Goal: Information Seeking & Learning: Check status

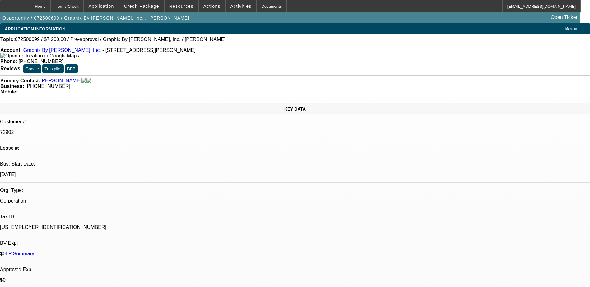
select select "2"
select select "0.1"
select select "4"
select select "0.1"
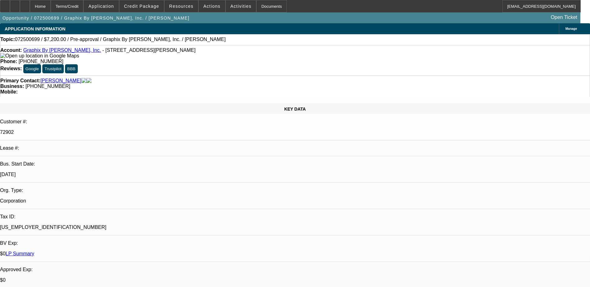
select select "2"
select select "0.1"
select select "4"
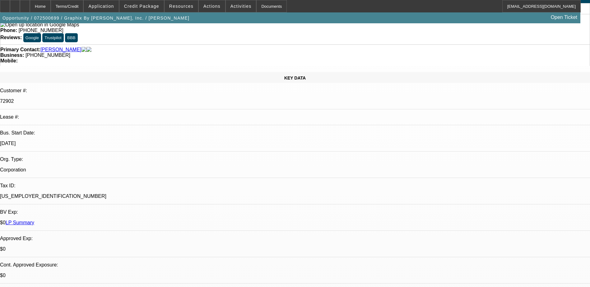
scroll to position [62, 0]
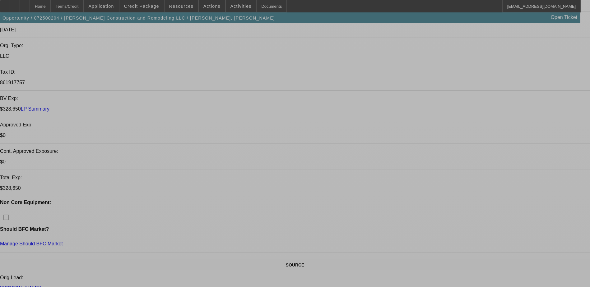
select select "0"
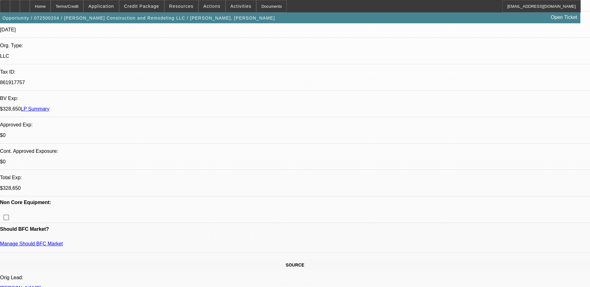
select select "2"
select select "0"
select select "0.15"
select select "2"
select select "0"
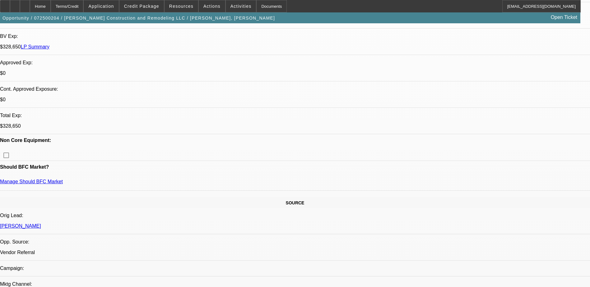
select select "1"
select select "2"
select select "6"
select select "1"
select select "2"
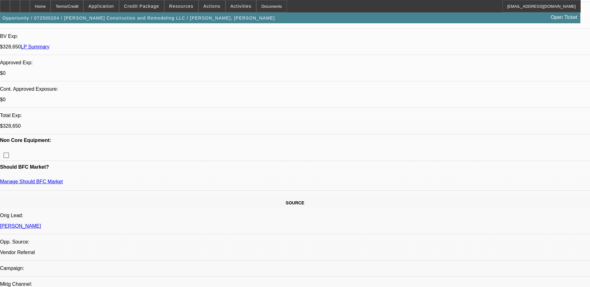
select select "6"
select select "1"
select select "2"
select select "6"
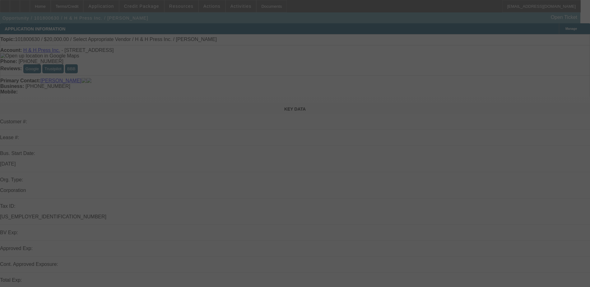
scroll to position [31, 0]
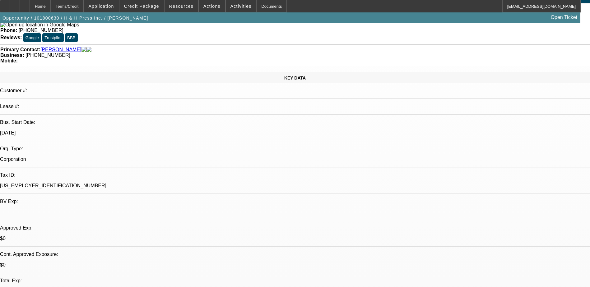
select select "0"
select select "2"
select select "0.1"
select select "1"
select select "2"
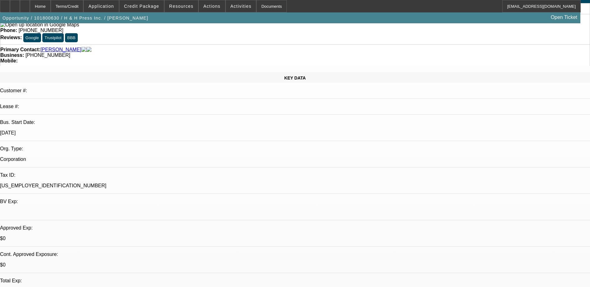
select select
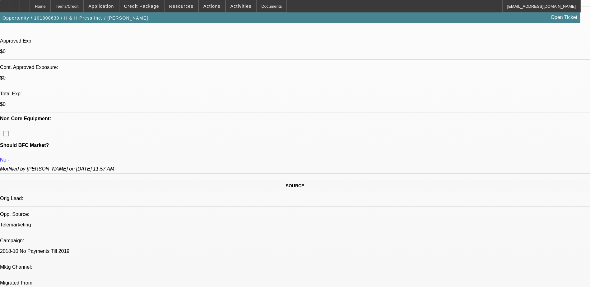
scroll to position [218, 0]
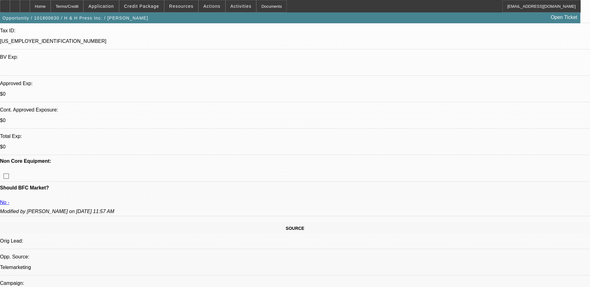
scroll to position [155, 0]
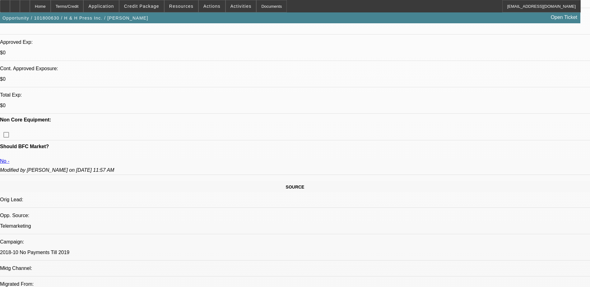
scroll to position [218, 0]
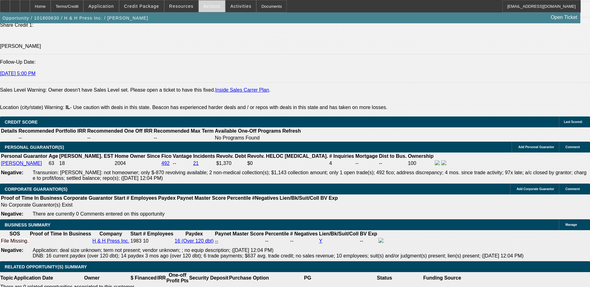
scroll to position [839, 0]
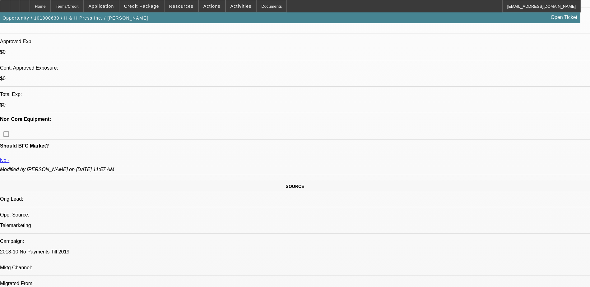
scroll to position [249, 0]
